Goal: Subscribe to service/newsletter

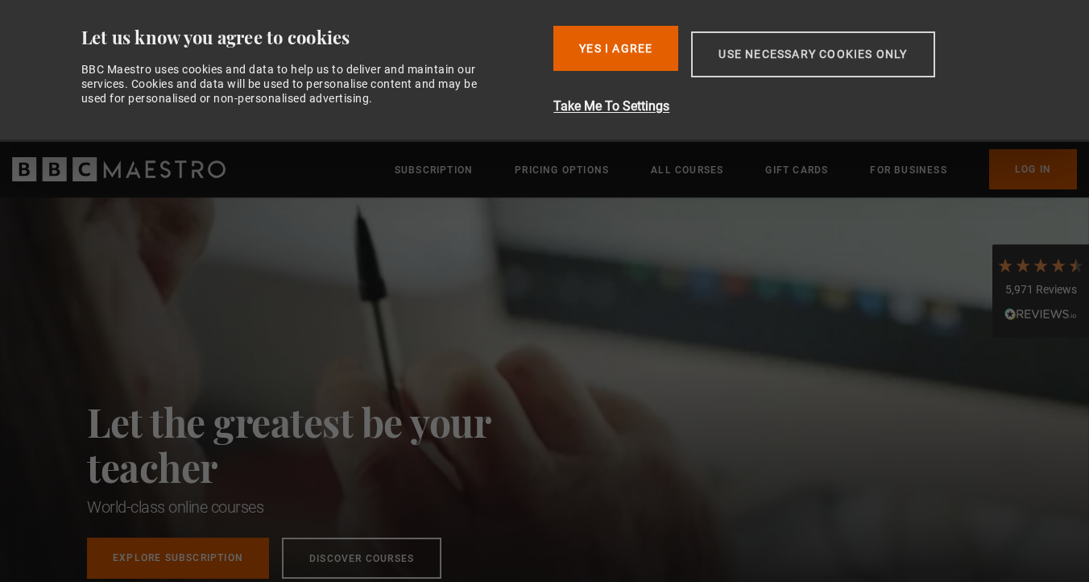
click at [756, 63] on button "Use necessary cookies only" at bounding box center [812, 54] width 243 height 46
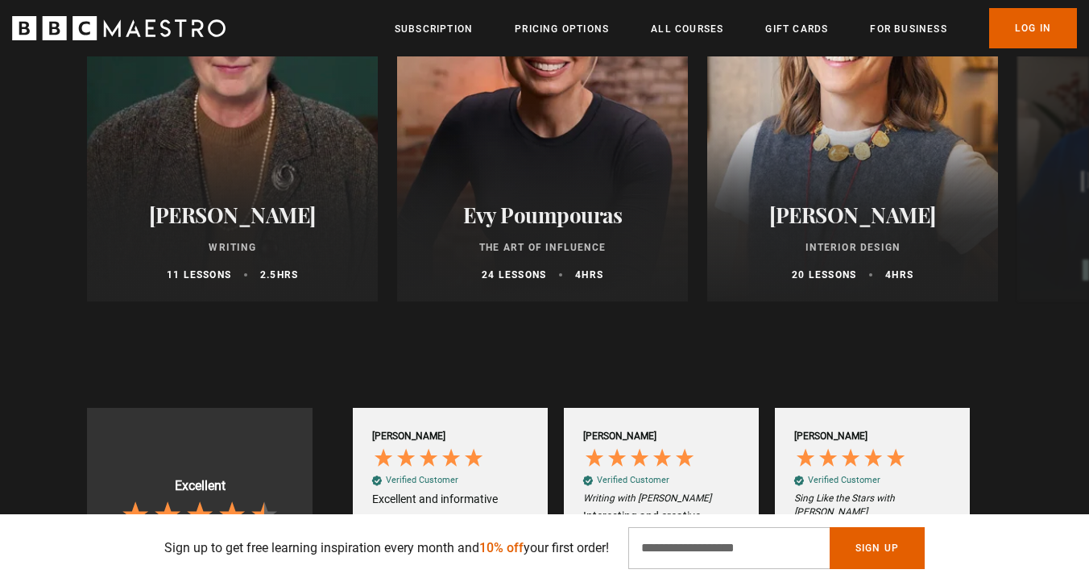
scroll to position [973, 0]
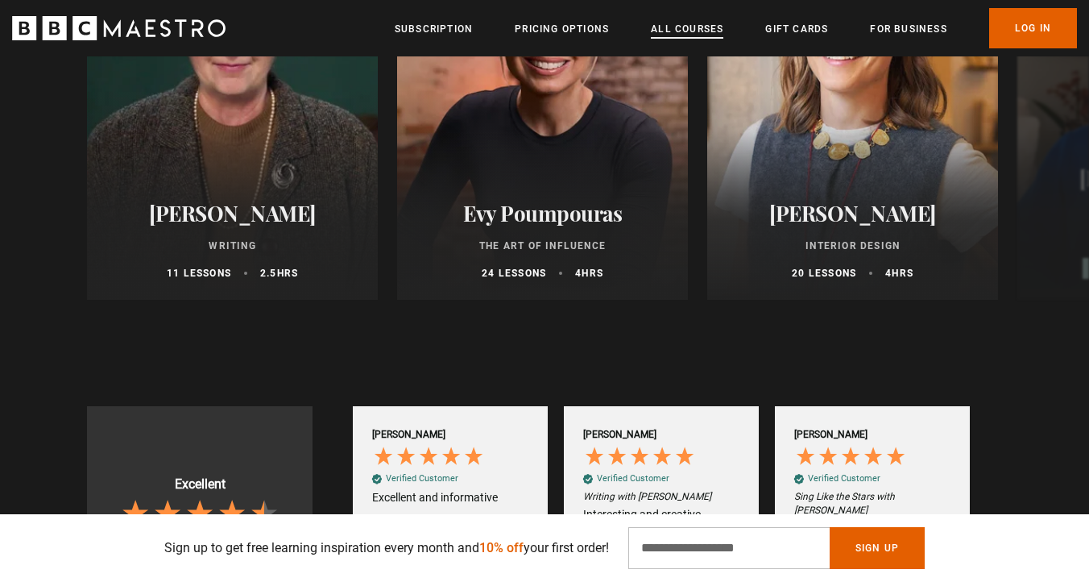
click at [699, 32] on link "All Courses" at bounding box center [687, 29] width 73 height 16
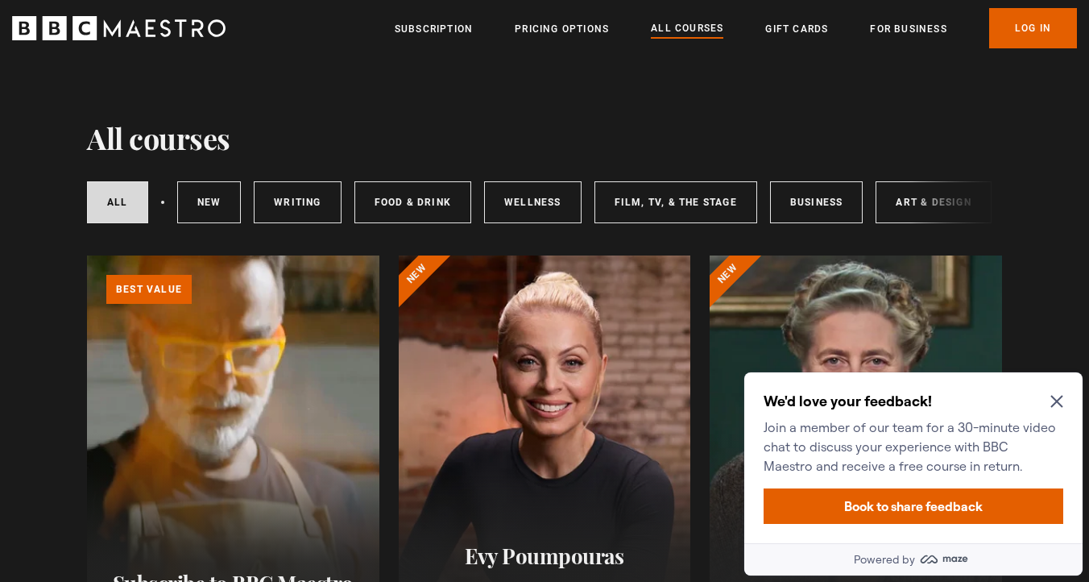
click at [1060, 396] on icon "Close Maze Prompt" at bounding box center [1057, 401] width 13 height 13
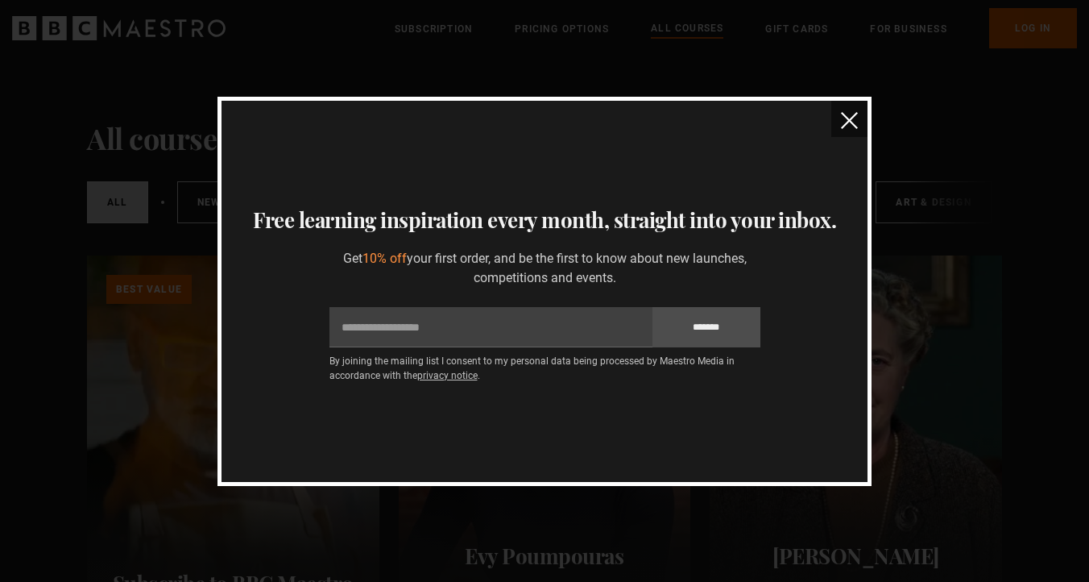
click at [853, 117] on img "close" at bounding box center [849, 120] width 17 height 17
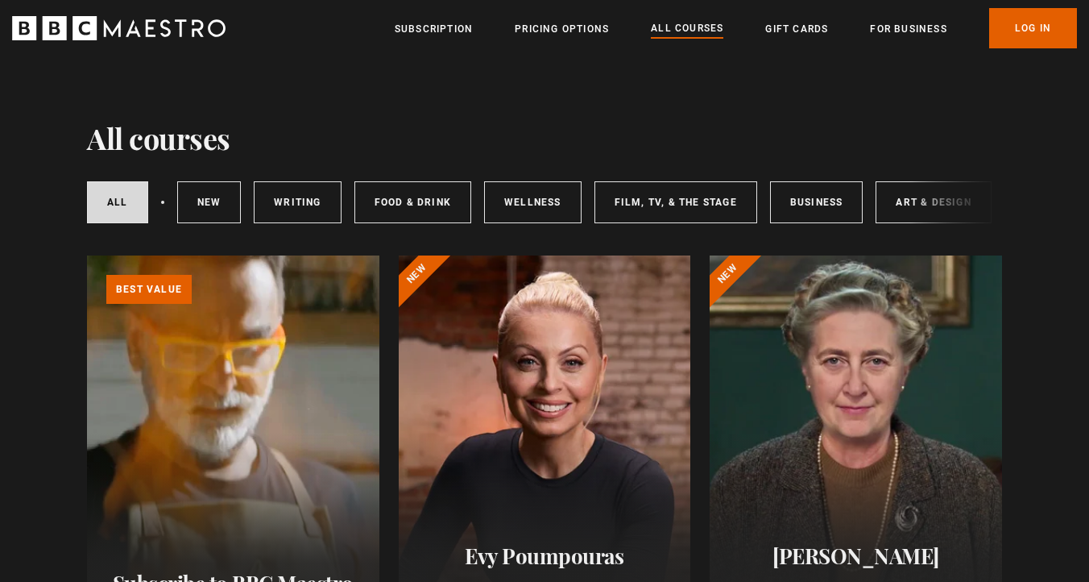
click at [154, 26] on icon "BBC Maestro" at bounding box center [119, 28] width 214 height 24
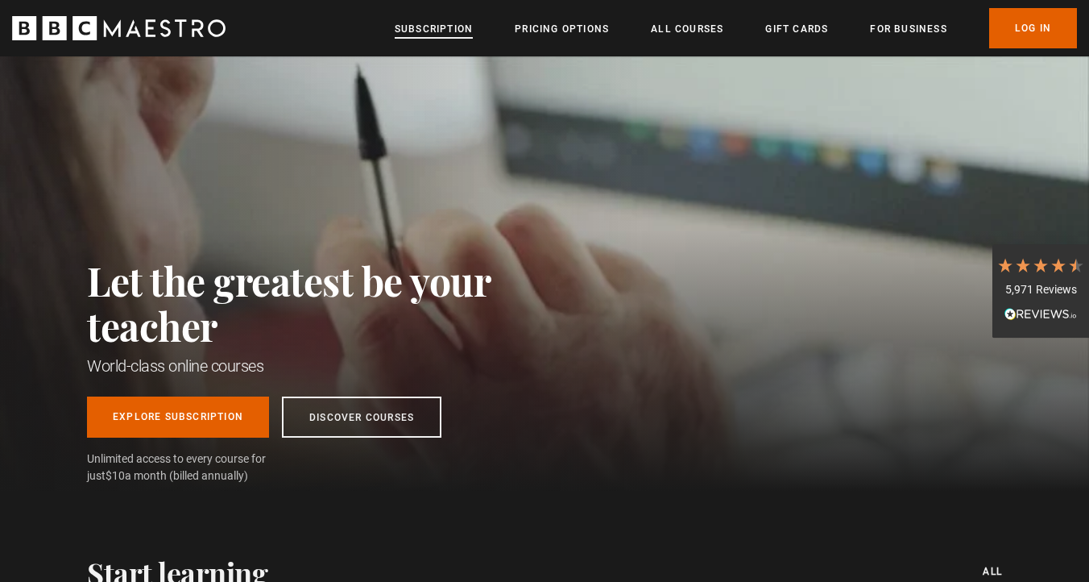
click at [406, 30] on link "Subscription" at bounding box center [434, 29] width 78 height 16
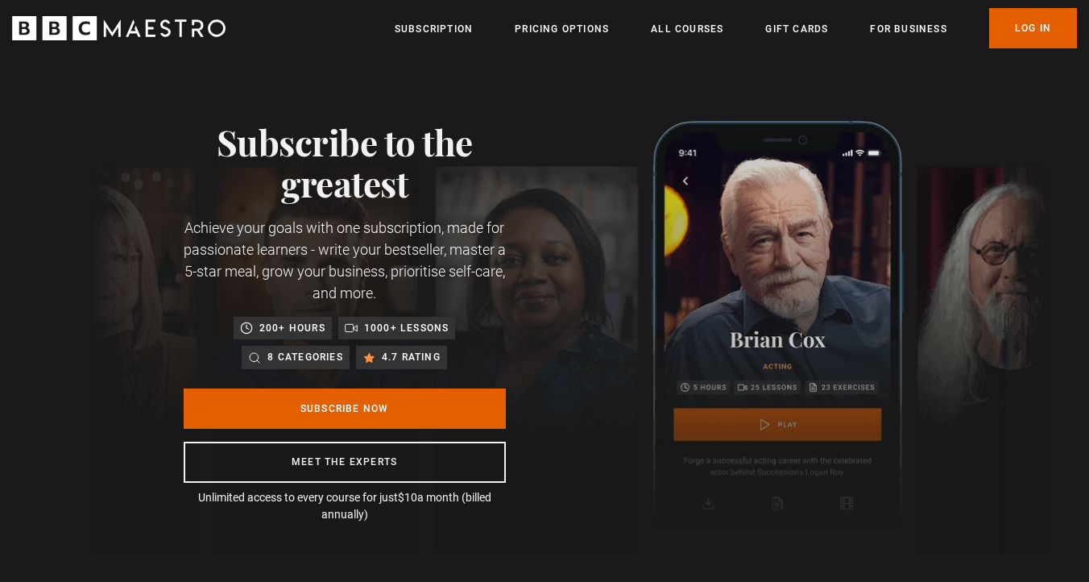
scroll to position [0, 422]
